Goal: Use online tool/utility: Utilize a website feature to perform a specific function

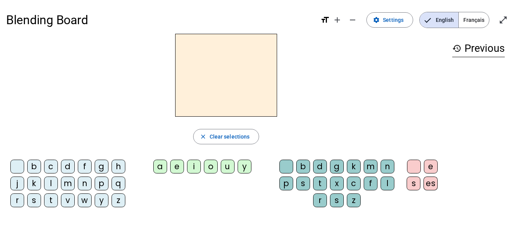
click at [117, 163] on div "h" at bounding box center [119, 166] width 14 height 14
click at [162, 167] on div "a" at bounding box center [160, 166] width 14 height 14
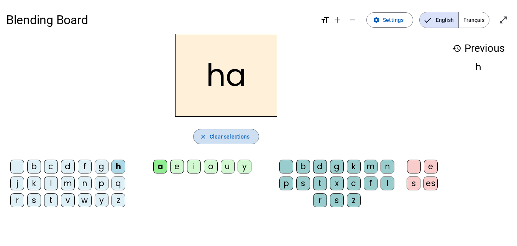
click at [217, 134] on span "Clear selections" at bounding box center [230, 136] width 40 height 9
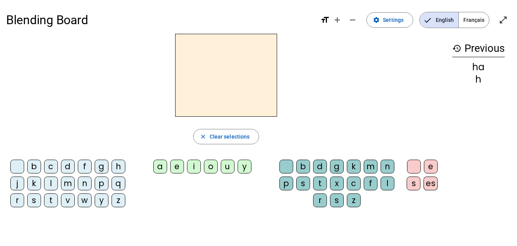
click at [370, 164] on div "m" at bounding box center [371, 166] width 14 height 14
click at [161, 169] on div "a" at bounding box center [160, 166] width 14 height 14
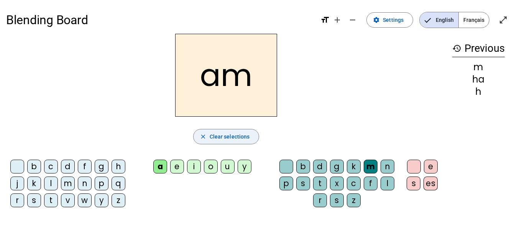
click at [221, 134] on span "Clear selections" at bounding box center [230, 136] width 40 height 9
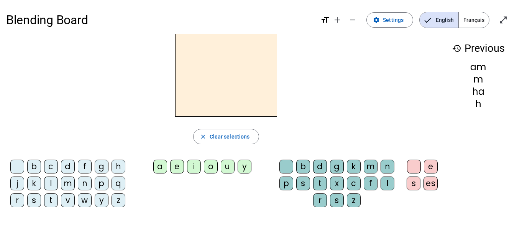
click at [164, 165] on div "a" at bounding box center [160, 166] width 14 height 14
click at [370, 162] on div "m" at bounding box center [371, 166] width 14 height 14
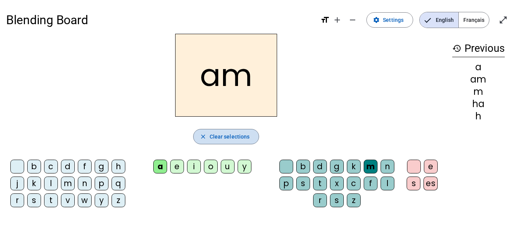
click at [214, 132] on span "Clear selections" at bounding box center [230, 136] width 40 height 9
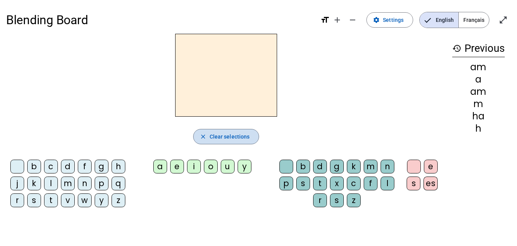
click at [214, 132] on span "Clear selections" at bounding box center [230, 136] width 40 height 9
click at [370, 167] on div "m" at bounding box center [371, 166] width 14 height 14
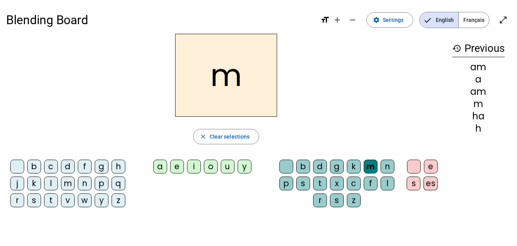
click at [157, 165] on div "a" at bounding box center [160, 166] width 14 height 14
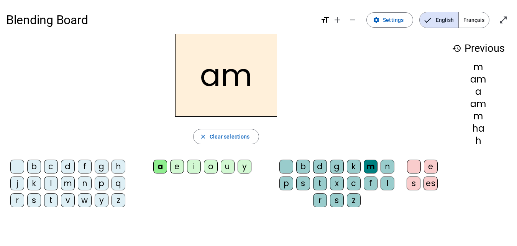
click at [215, 81] on h2 "am" at bounding box center [226, 75] width 102 height 83
click at [222, 77] on h2 "am" at bounding box center [226, 75] width 102 height 83
drag, startPoint x: 254, startPoint y: 79, endPoint x: 191, endPoint y: 80, distance: 63.3
click at [191, 80] on h2 "am" at bounding box center [226, 75] width 102 height 83
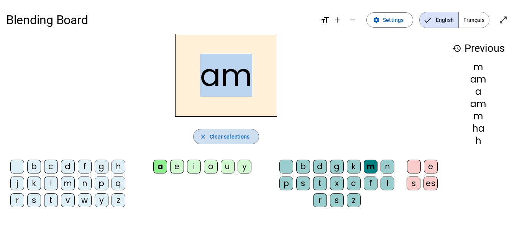
click at [218, 137] on span "Clear selections" at bounding box center [230, 136] width 40 height 9
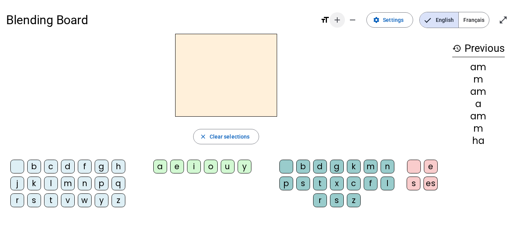
click at [340, 22] on mat-icon "add" at bounding box center [337, 19] width 9 height 9
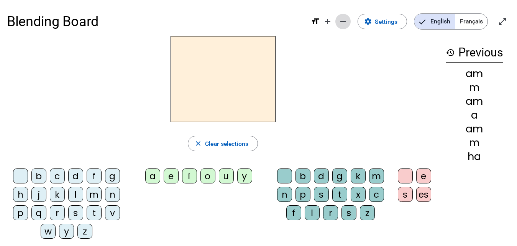
click at [344, 21] on mat-icon "remove" at bounding box center [342, 21] width 9 height 9
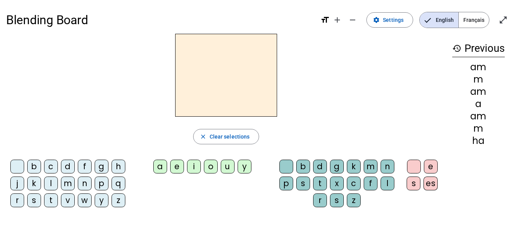
click at [374, 165] on div "m" at bounding box center [371, 166] width 14 height 14
click at [159, 169] on div "a" at bounding box center [160, 166] width 14 height 14
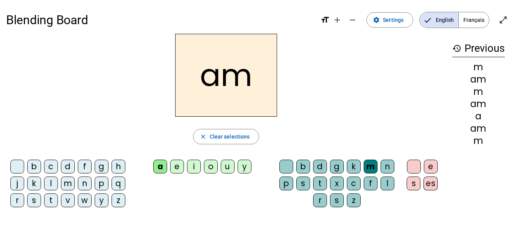
click at [389, 161] on div "n" at bounding box center [388, 166] width 14 height 14
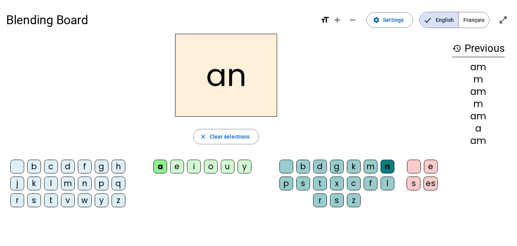
click at [156, 163] on div "a" at bounding box center [160, 166] width 14 height 14
click at [222, 137] on span "Clear selections" at bounding box center [230, 136] width 40 height 9
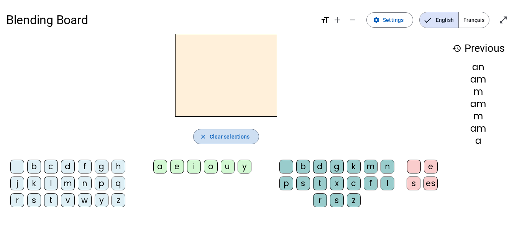
click at [222, 137] on span "Clear selections" at bounding box center [230, 136] width 40 height 9
click at [388, 167] on div "n" at bounding box center [388, 166] width 14 height 14
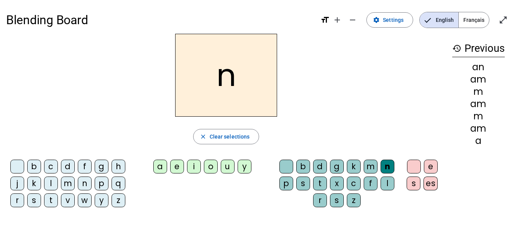
click at [423, 167] on letter-bubble at bounding box center [415, 167] width 17 height 17
click at [406, 164] on div "e s es" at bounding box center [424, 176] width 38 height 34
click at [416, 166] on div at bounding box center [414, 166] width 14 height 14
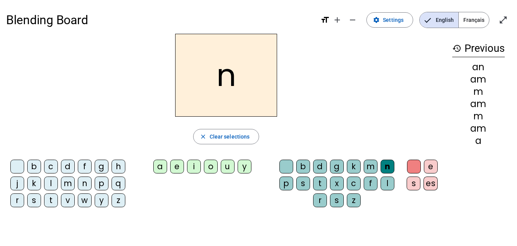
click at [426, 164] on div "e" at bounding box center [431, 166] width 14 height 14
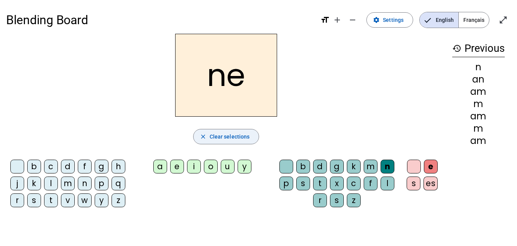
click at [251, 134] on span "button" at bounding box center [227, 136] width 66 height 18
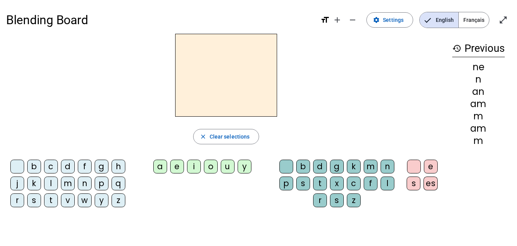
click at [366, 164] on div "m" at bounding box center [371, 166] width 14 height 14
click at [214, 167] on div "o" at bounding box center [211, 166] width 14 height 14
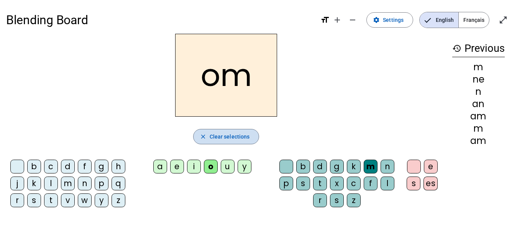
click at [225, 130] on span "button" at bounding box center [227, 136] width 66 height 18
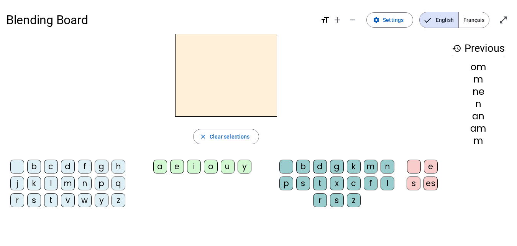
click at [64, 182] on div "m" at bounding box center [68, 183] width 14 height 14
click at [162, 168] on div "a" at bounding box center [160, 166] width 14 height 14
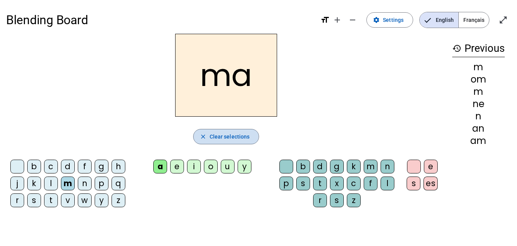
click at [201, 135] on mat-icon "close" at bounding box center [203, 136] width 7 height 7
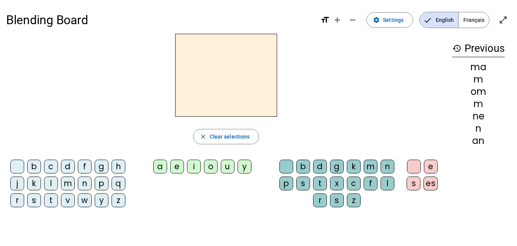
click at [86, 203] on div "w" at bounding box center [85, 200] width 14 height 14
click at [214, 166] on div "o" at bounding box center [211, 166] width 14 height 14
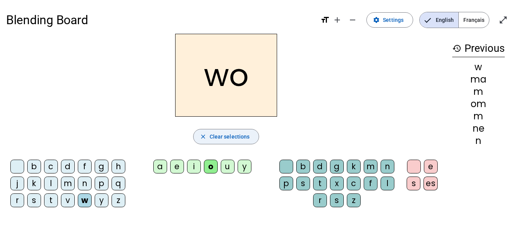
click at [222, 131] on span "button" at bounding box center [227, 136] width 66 height 18
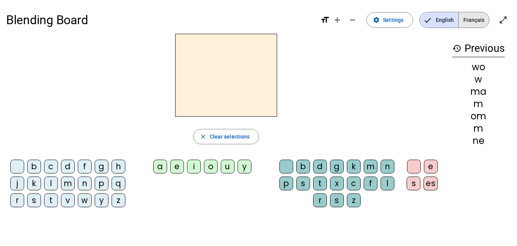
click at [473, 16] on span "Français" at bounding box center [474, 19] width 30 height 15
